Goal: Transaction & Acquisition: Purchase product/service

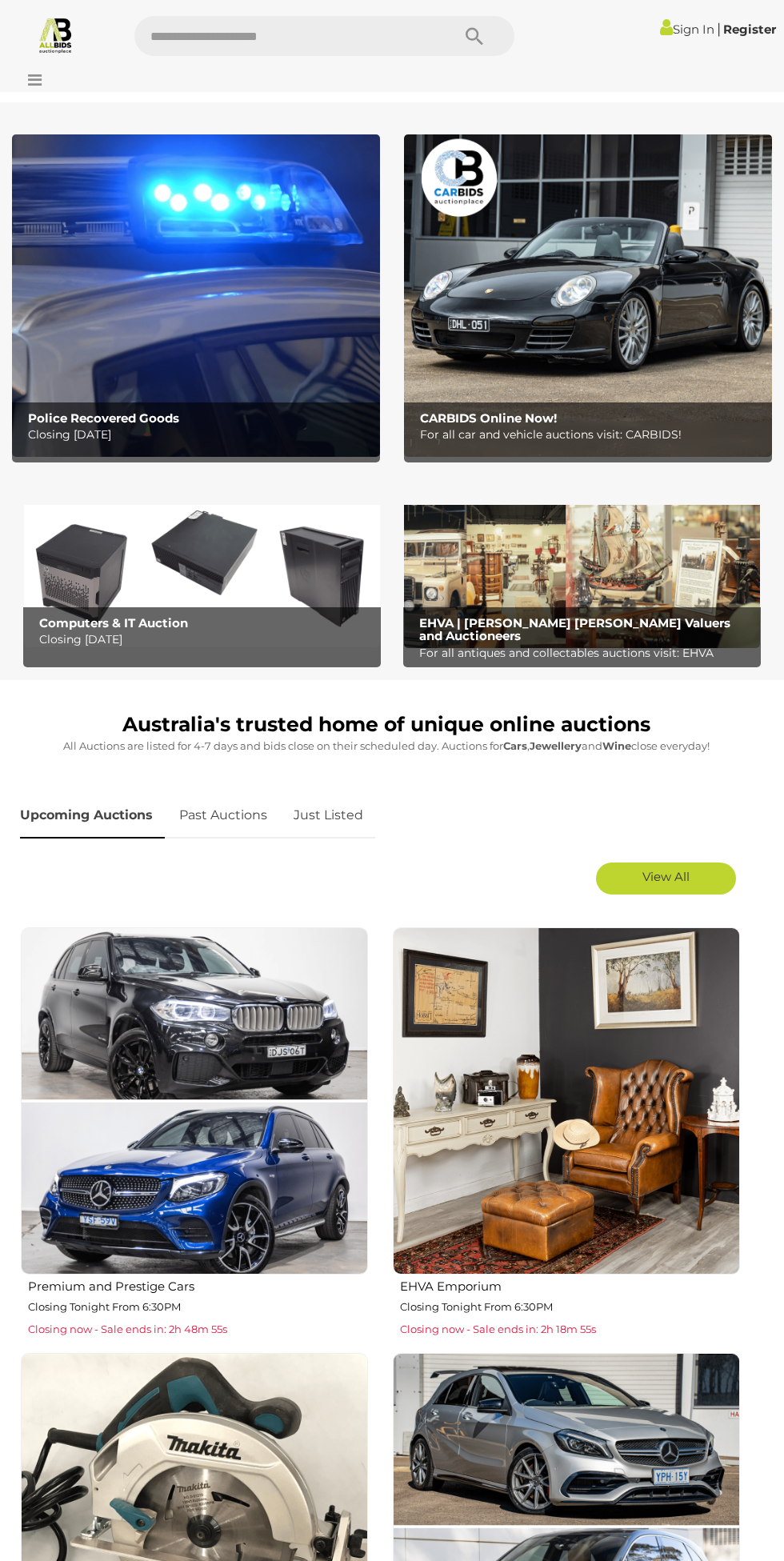
click at [37, 83] on icon at bounding box center [30, 79] width 22 height 16
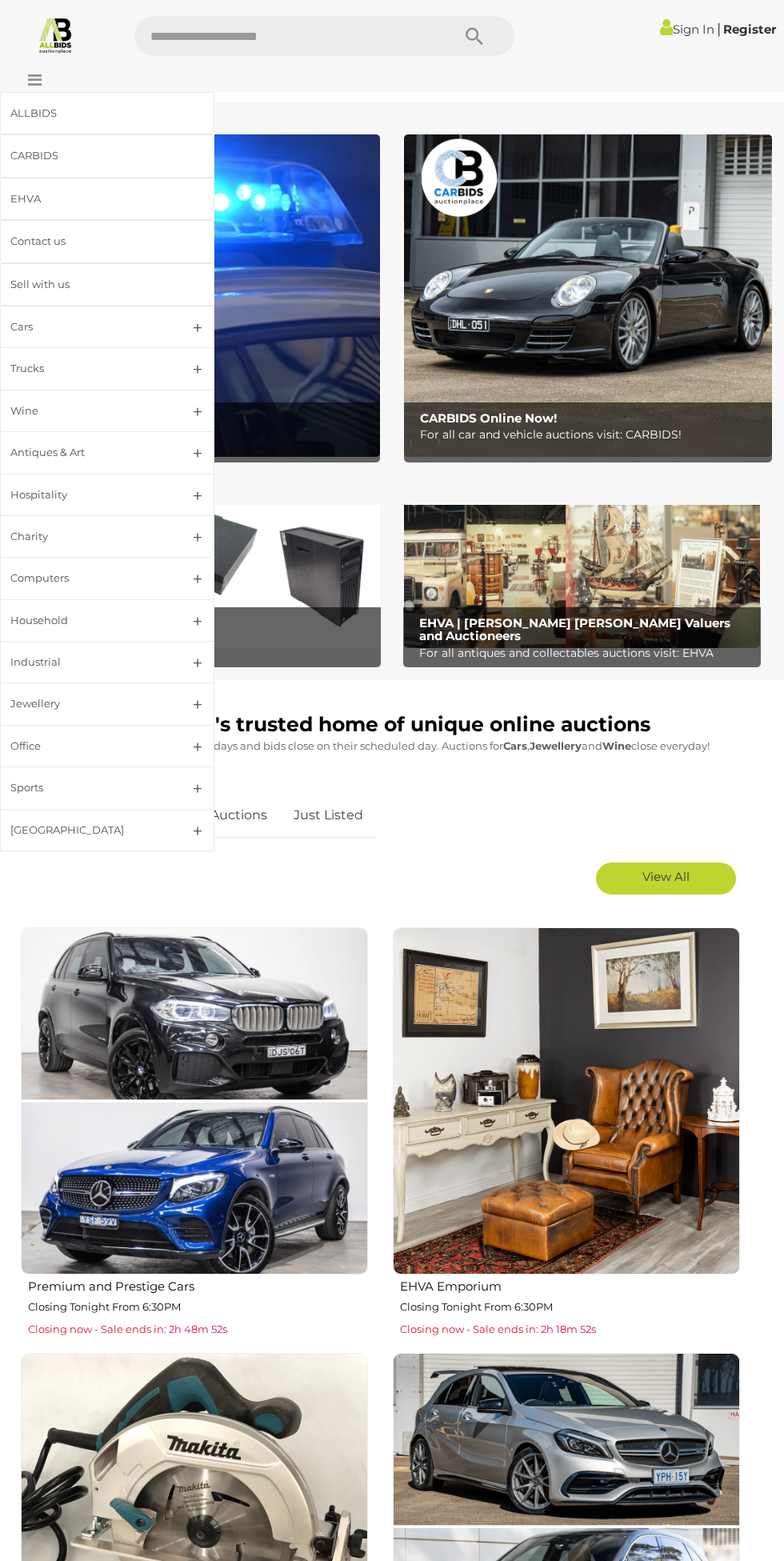
scroll to position [7, 0]
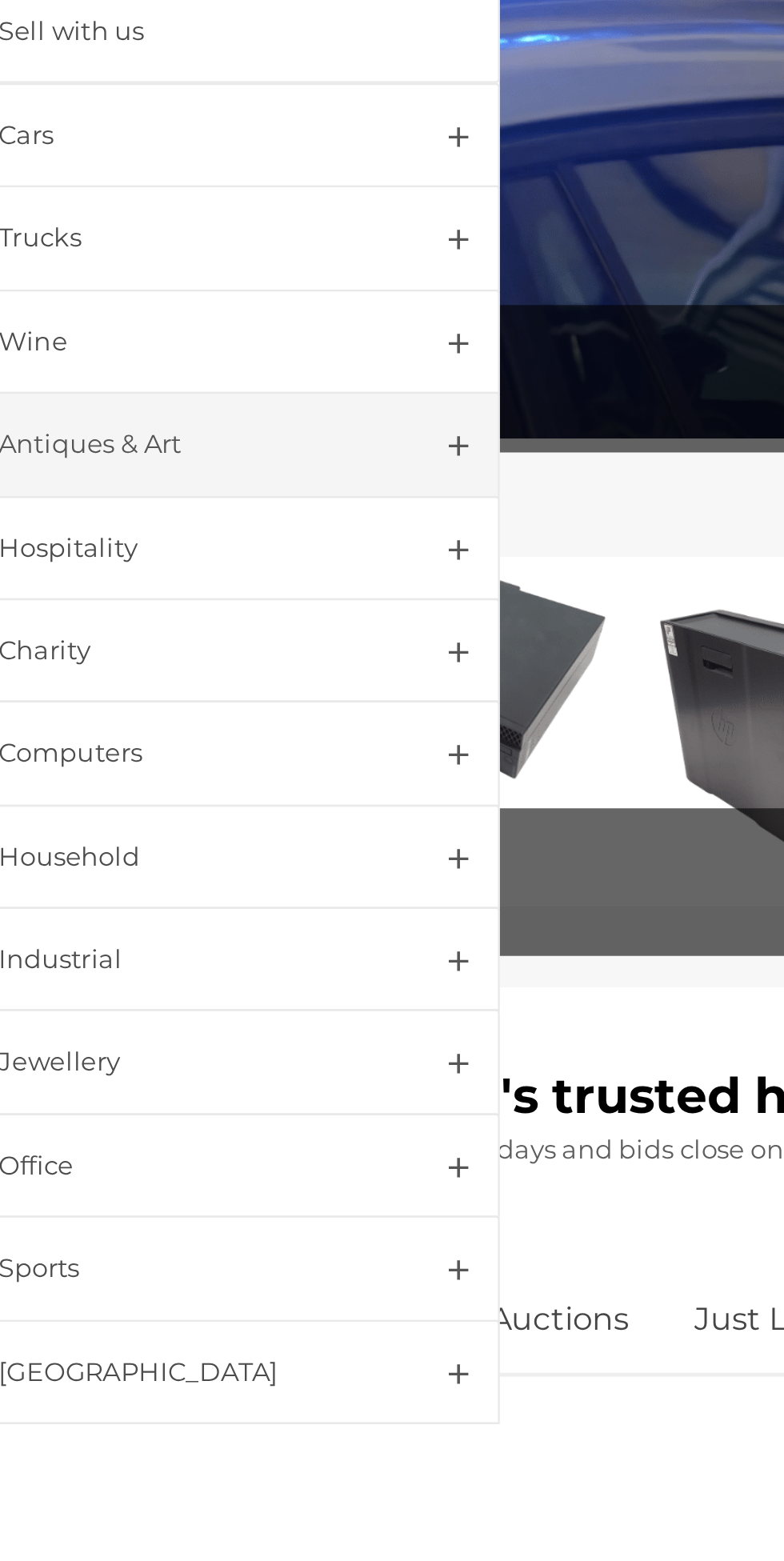
click at [55, 451] on div "Antiques & Art" at bounding box center [88, 452] width 155 height 18
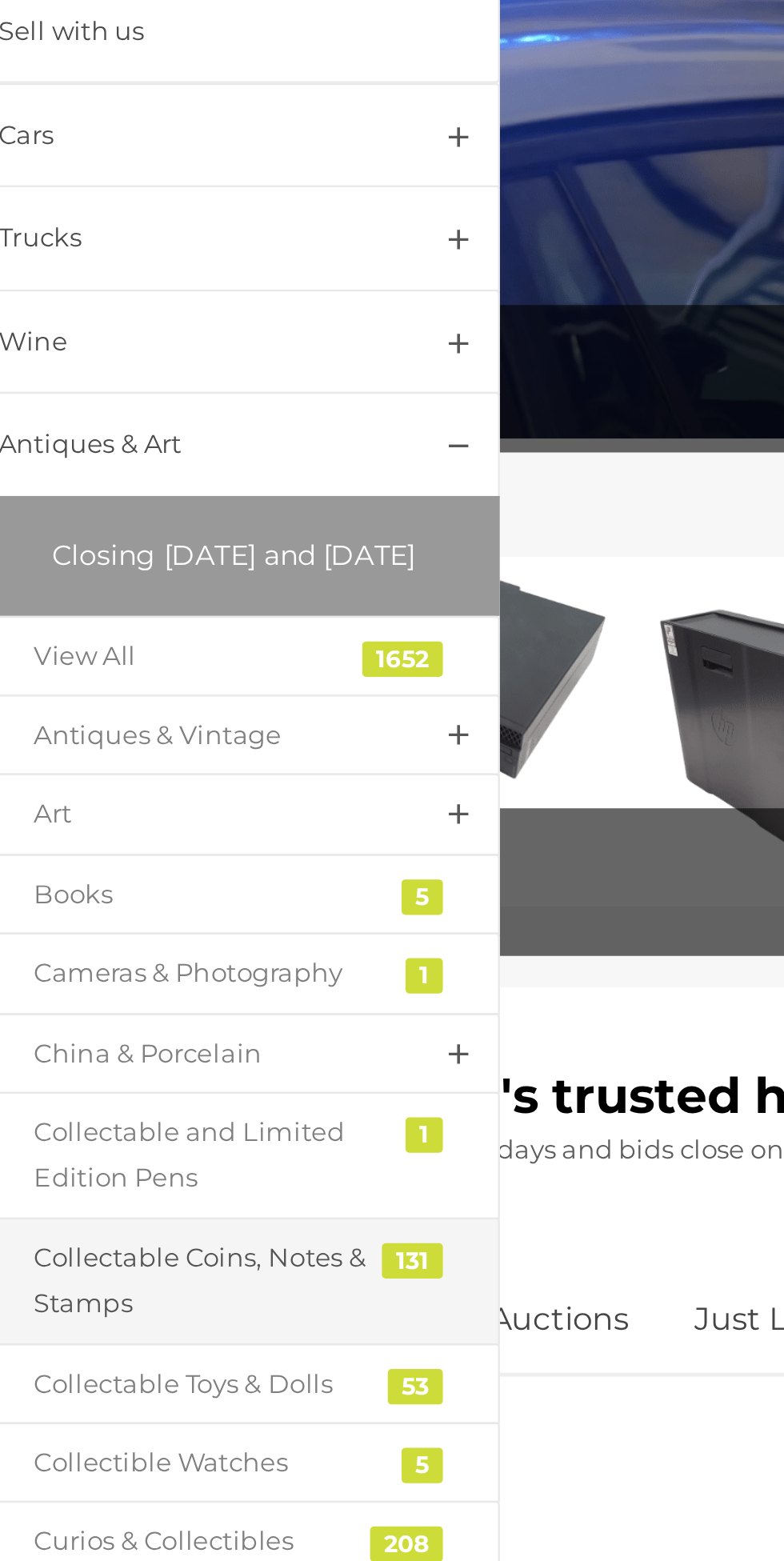
click at [70, 812] on div "Collectable Coins, Notes & Stamps" at bounding box center [94, 794] width 141 height 38
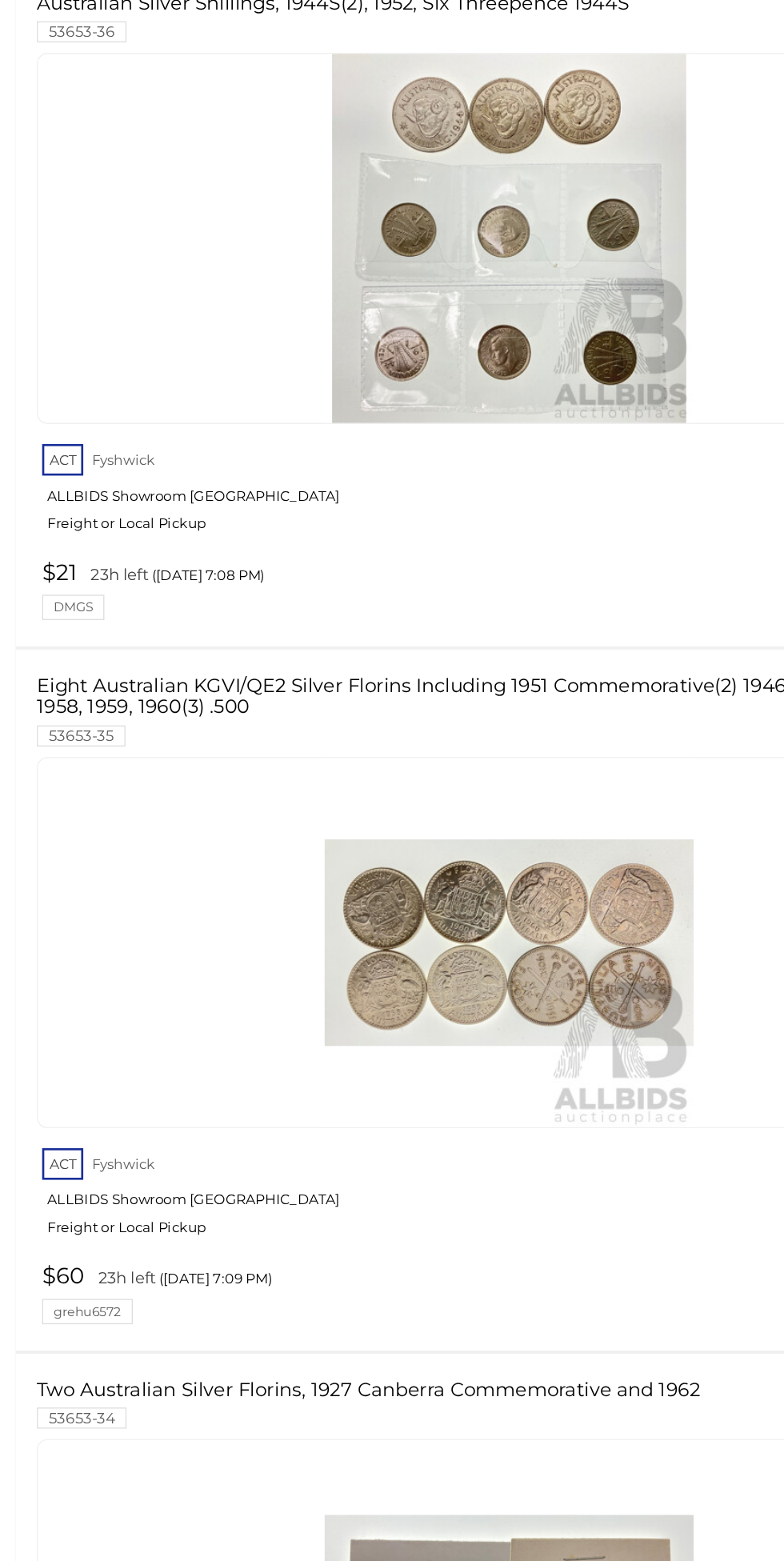
scroll to position [17932, 0]
click at [88, 1201] on div at bounding box center [386, 1090] width 716 height 282
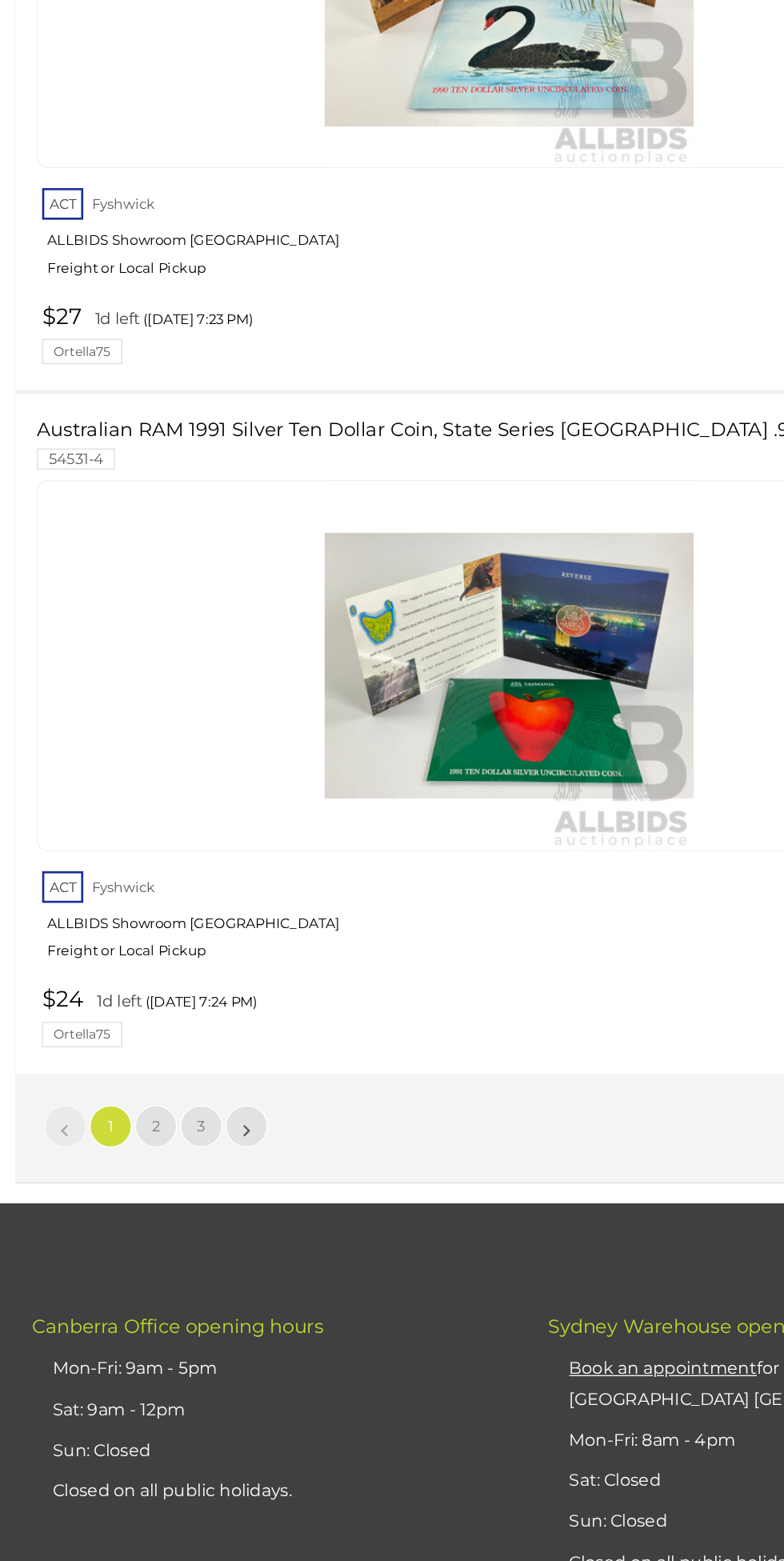
scroll to position [25474, 0]
click at [123, 1214] on link "2" at bounding box center [118, 1230] width 32 height 32
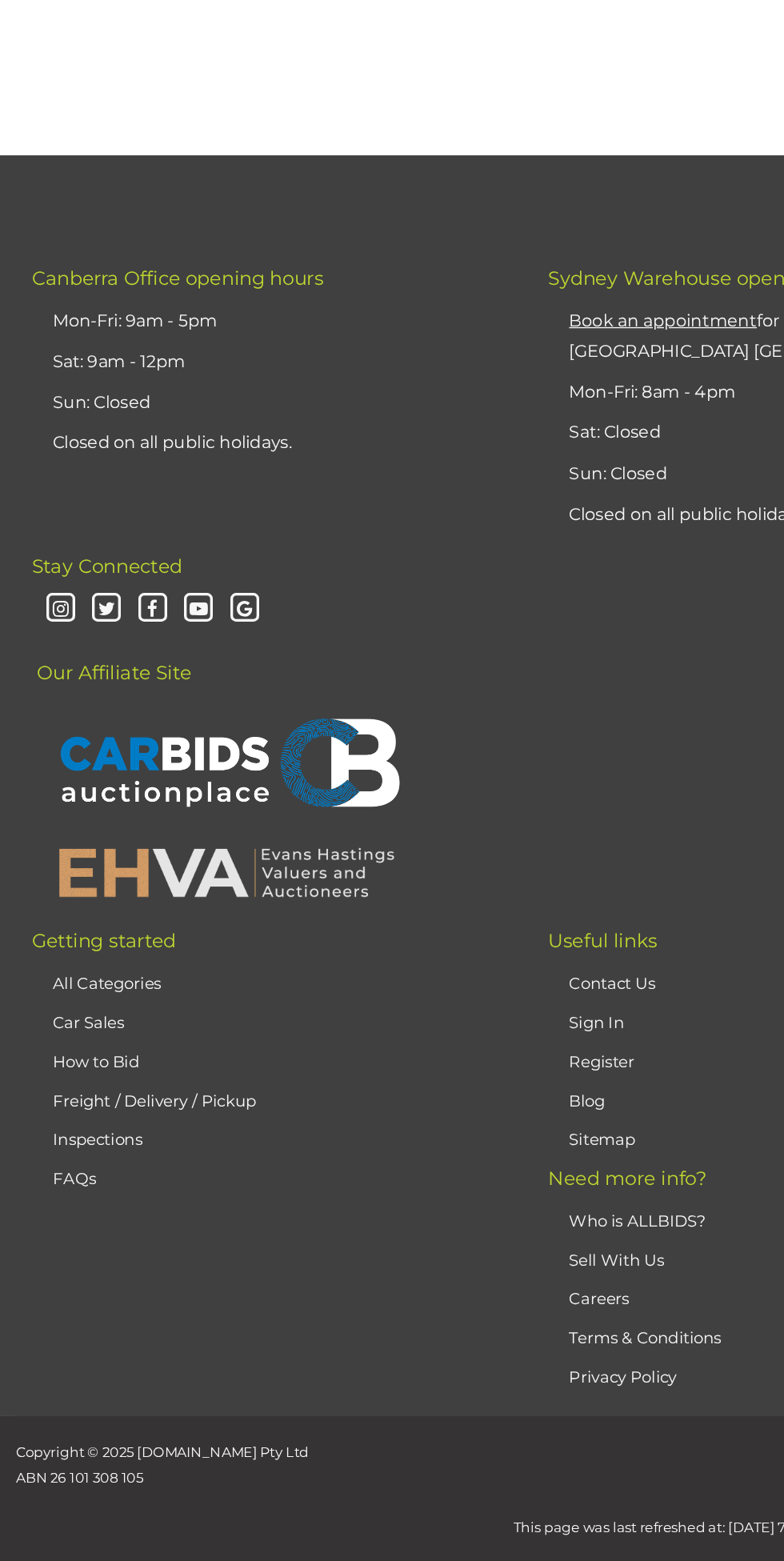
scroll to position [202, 0]
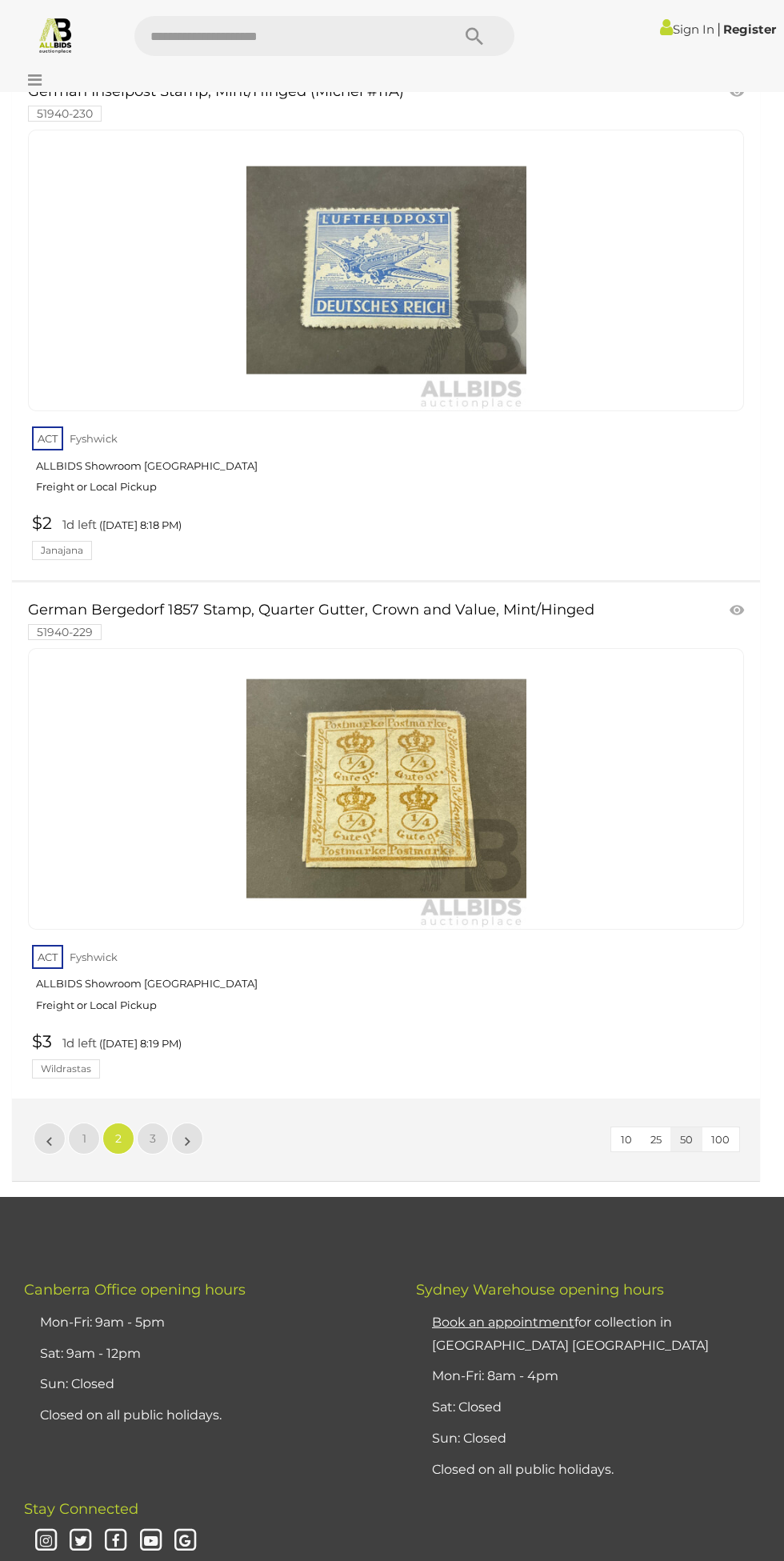
scroll to position [25592, 0]
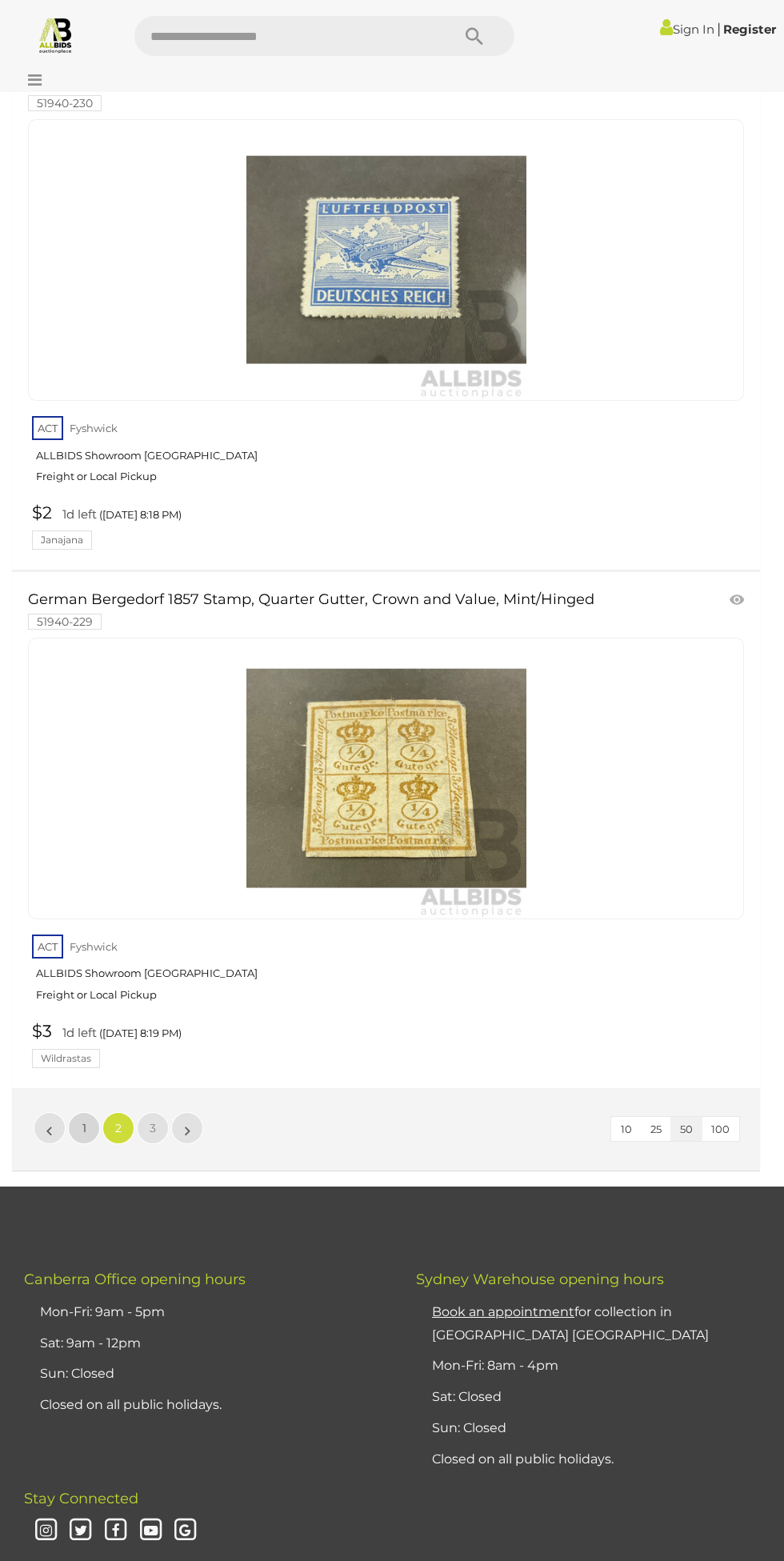
click at [85, 1121] on span "1" at bounding box center [84, 1127] width 4 height 14
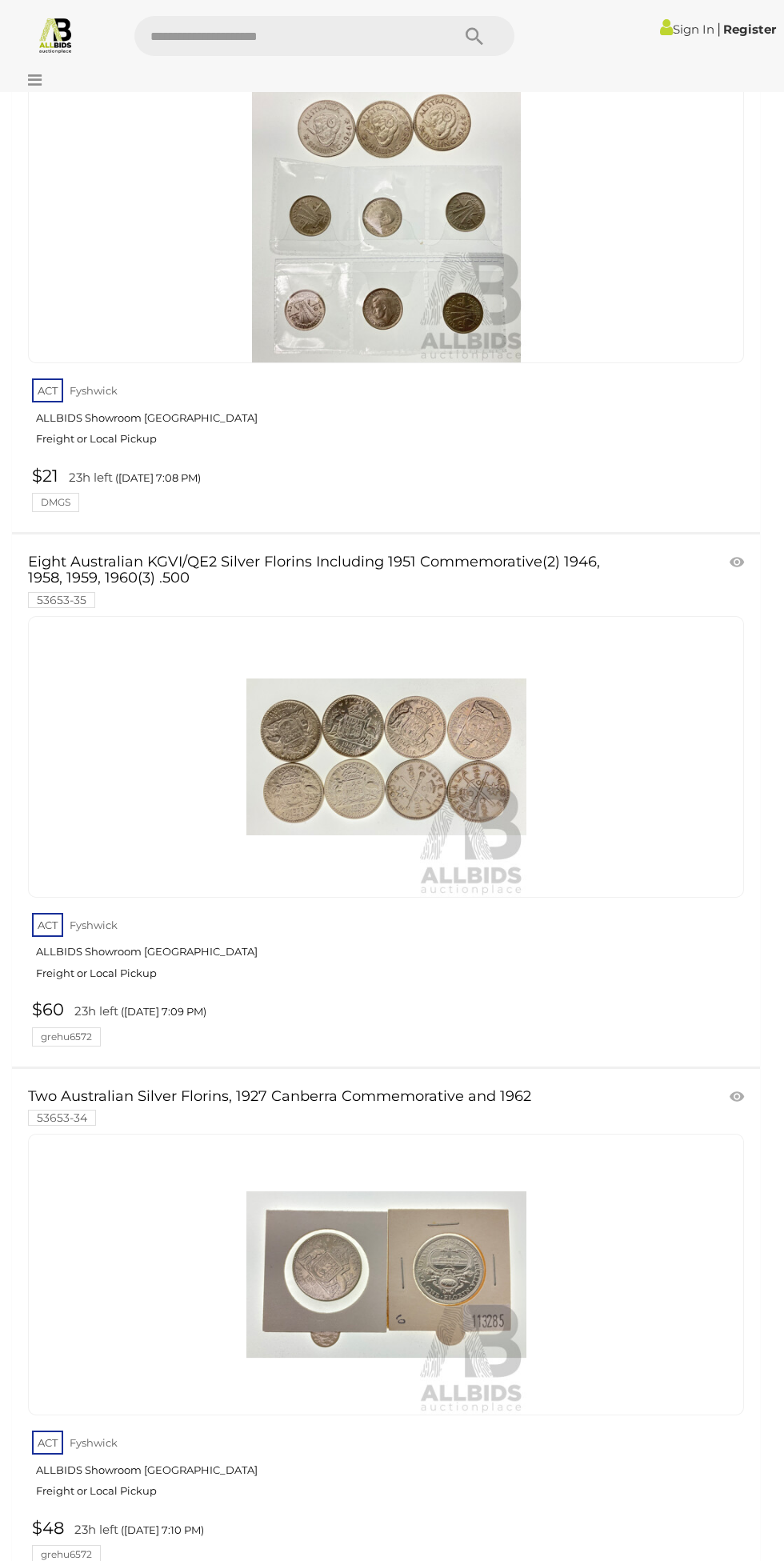
scroll to position [18267, 0]
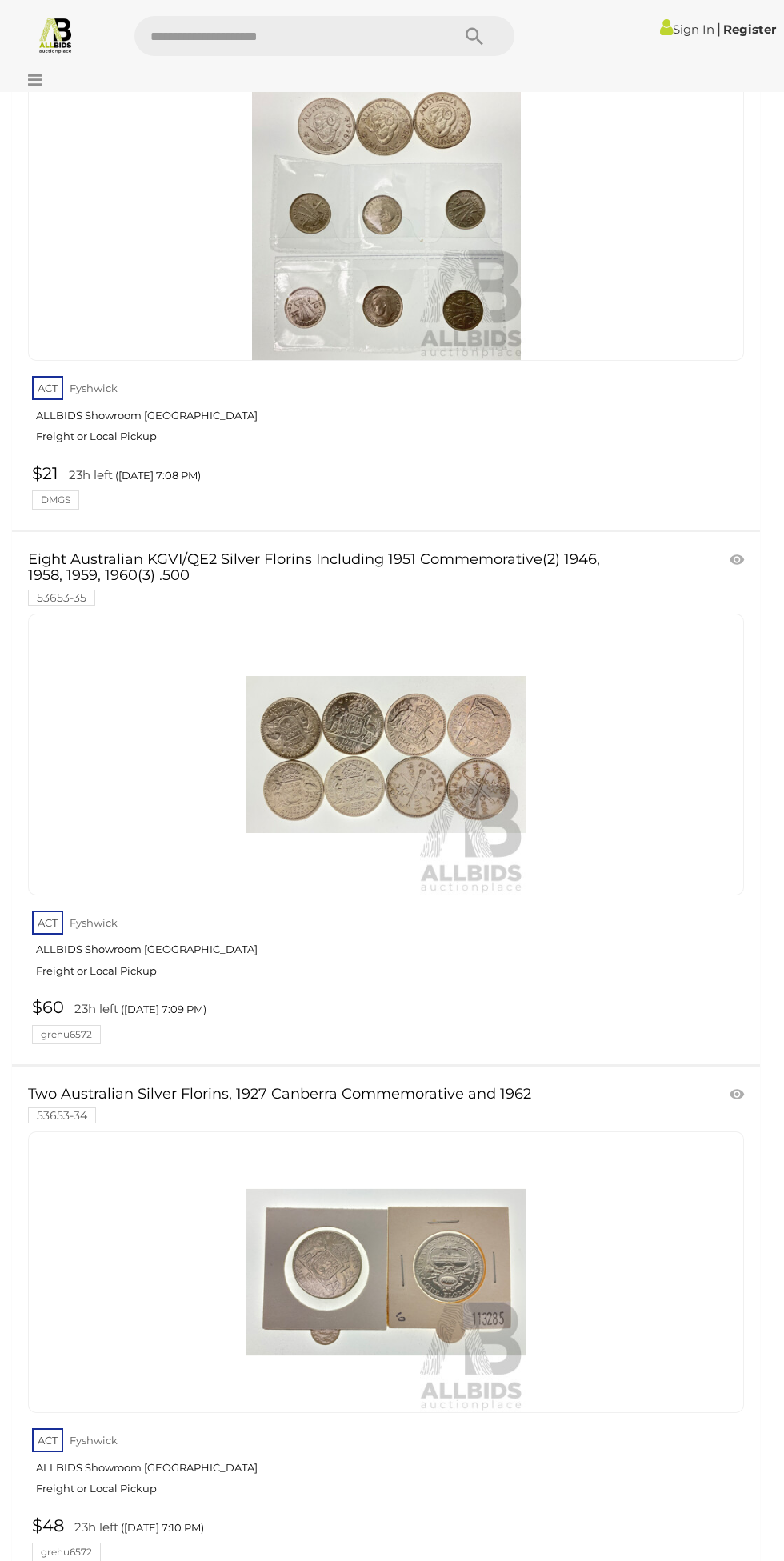
scroll to position [202, 0]
